Goal: Transaction & Acquisition: Purchase product/service

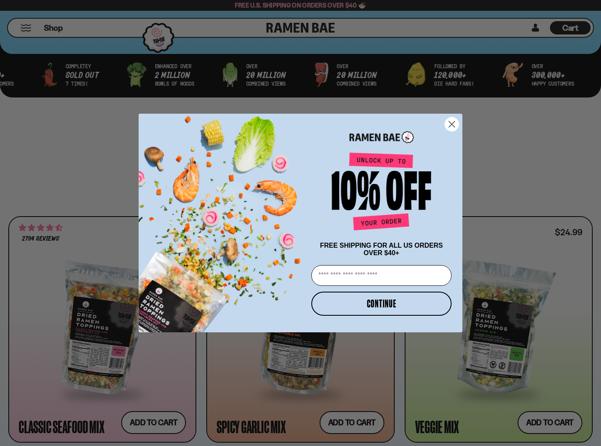
scroll to position [415, 0]
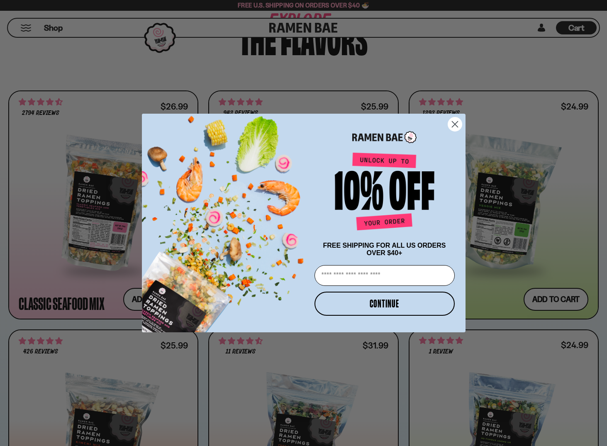
click at [461, 124] on circle "Close dialog" at bounding box center [455, 124] width 14 height 14
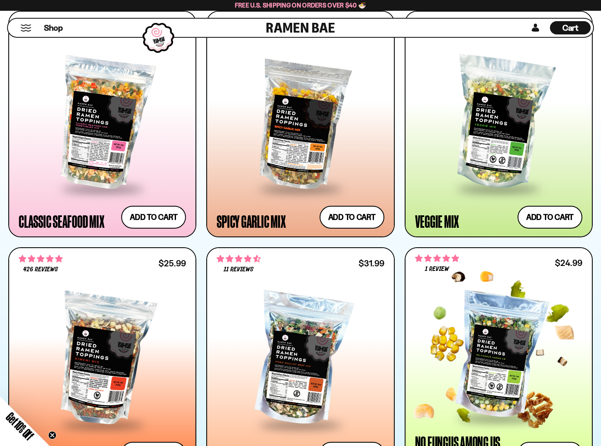
scroll to position [456, 0]
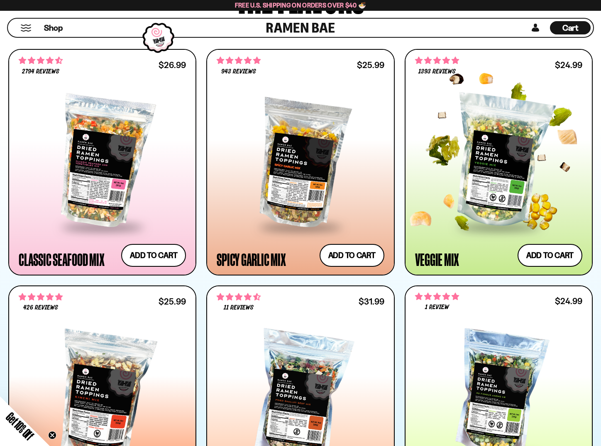
click at [490, 220] on span at bounding box center [498, 227] width 101 height 29
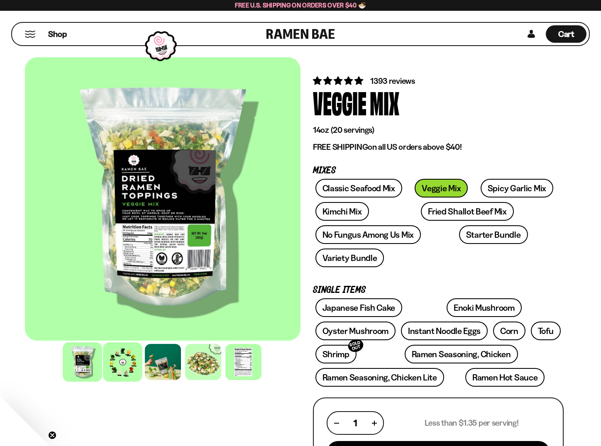
click at [119, 360] on div at bounding box center [122, 361] width 39 height 39
